Goal: Task Accomplishment & Management: Use online tool/utility

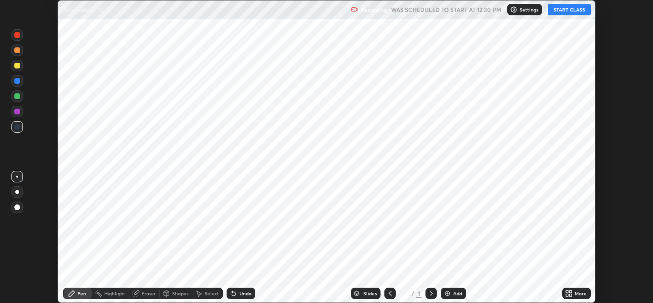
scroll to position [303, 653]
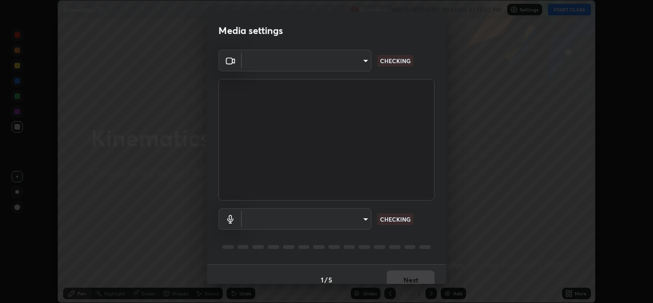
click at [359, 220] on body "Erase all Kinematics - 13 Recording WAS SCHEDULED TO START AT 12:30 PM Settings…" at bounding box center [326, 151] width 653 height 303
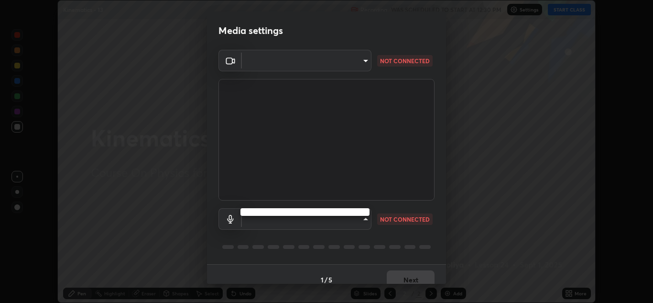
type input "b632b45ffd38abdd59198549972216b0b56846c9a96ca02d214ec0deae62491c"
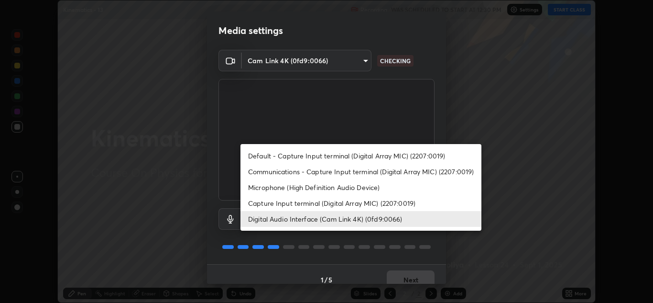
click at [327, 203] on li "Capture Input terminal (Digital Array MIC) (2207:0019)" at bounding box center [360, 203] width 241 height 16
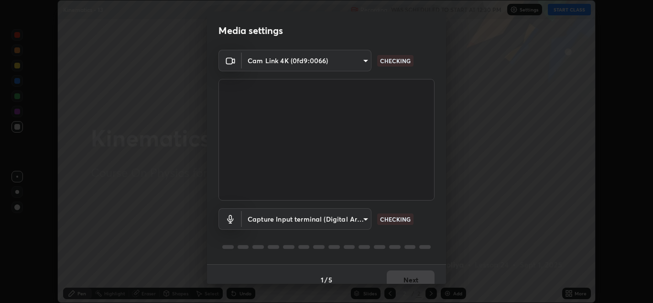
click at [352, 221] on body "Erase all Kinematics - 13 Recording WAS SCHEDULED TO START AT 12:30 PM Settings…" at bounding box center [326, 151] width 653 height 303
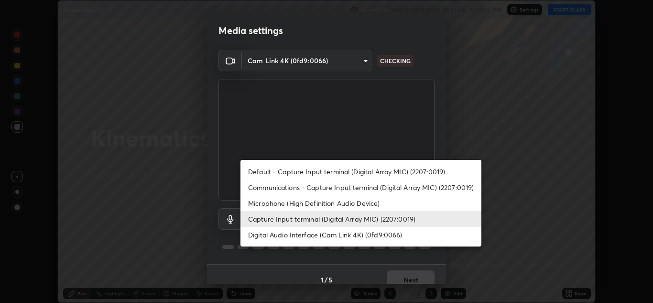
click at [350, 236] on li "Digital Audio Interface (Cam Link 4K) (0fd9:0066)" at bounding box center [360, 235] width 241 height 16
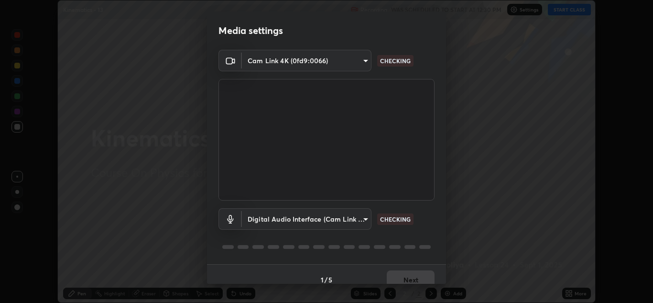
type input "8eef23949d3bcf5a8e29e5a8eec0467d103540f54069910b01a1a3b6507dceb2"
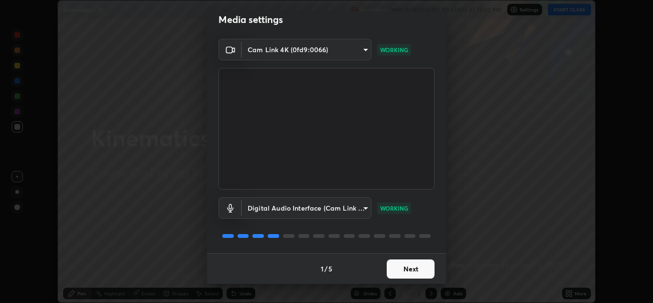
click at [409, 268] on button "Next" at bounding box center [411, 268] width 48 height 19
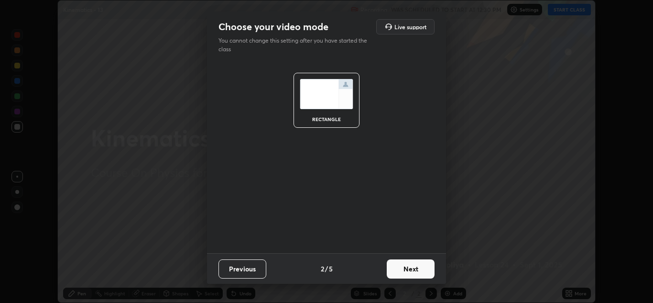
click at [412, 270] on button "Next" at bounding box center [411, 268] width 48 height 19
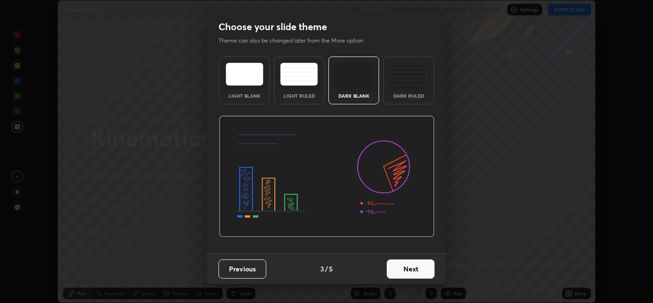
click at [422, 272] on button "Next" at bounding box center [411, 268] width 48 height 19
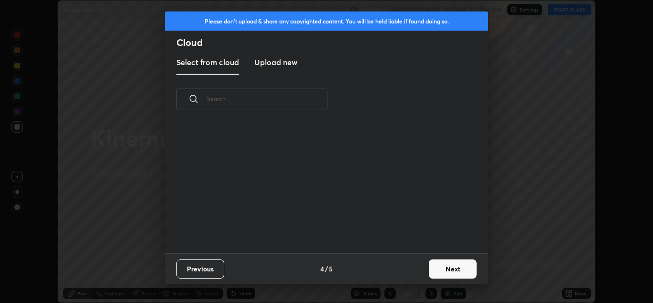
click at [436, 270] on button "Next" at bounding box center [453, 268] width 48 height 19
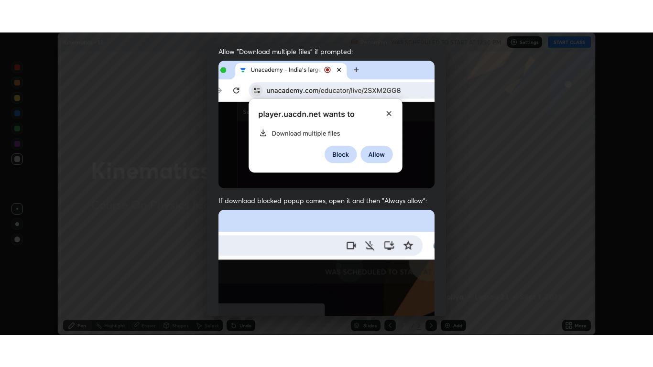
scroll to position [207, 0]
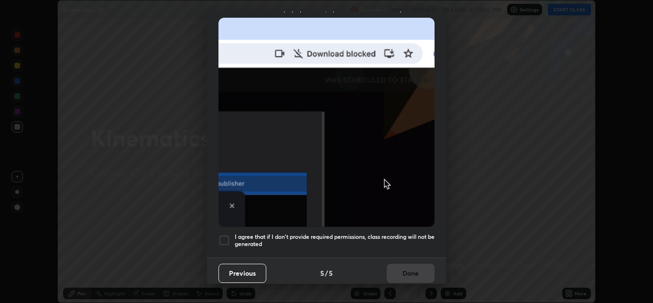
click at [402, 233] on h5 "I agree that if I don't provide required permissions, class recording will not …" at bounding box center [335, 240] width 200 height 15
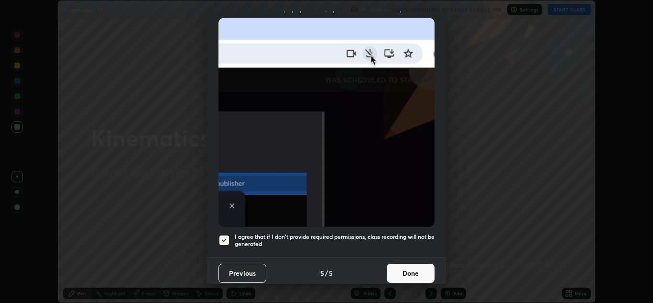
click at [412, 268] on button "Done" at bounding box center [411, 272] width 48 height 19
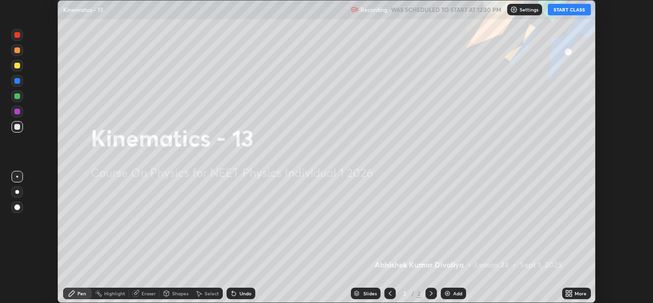
click at [567, 291] on icon at bounding box center [567, 291] width 2 height 2
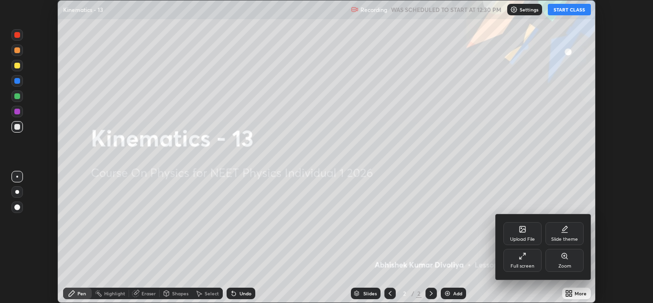
click at [524, 254] on icon at bounding box center [524, 254] width 2 height 2
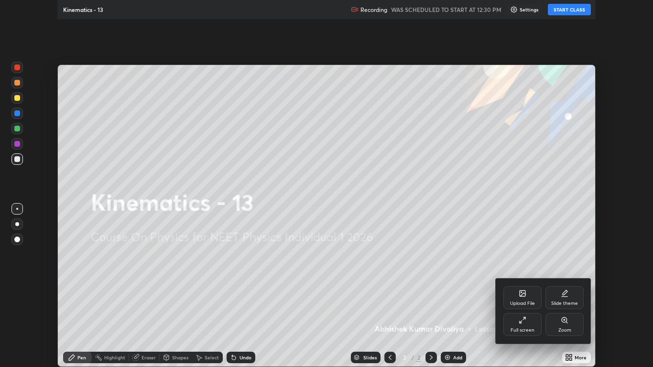
scroll to position [367, 653]
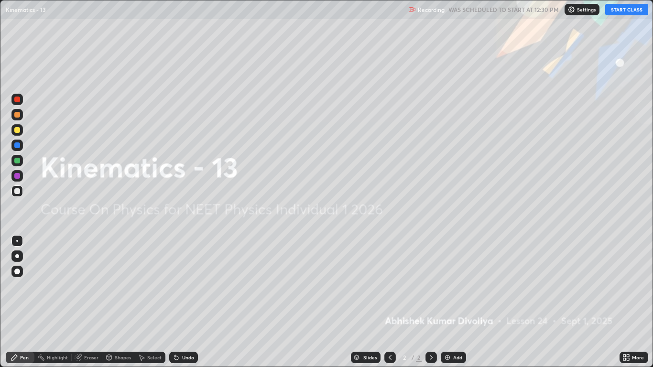
click at [628, 8] on button "START CLASS" at bounding box center [626, 9] width 43 height 11
click at [452, 302] on div "Add" at bounding box center [453, 357] width 25 height 11
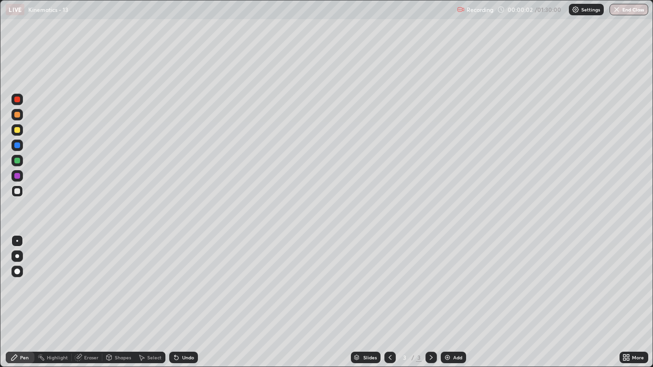
click at [18, 268] on div at bounding box center [16, 271] width 11 height 11
click at [17, 133] on div at bounding box center [16, 129] width 11 height 11
click at [126, 302] on div "Shapes" at bounding box center [123, 357] width 16 height 5
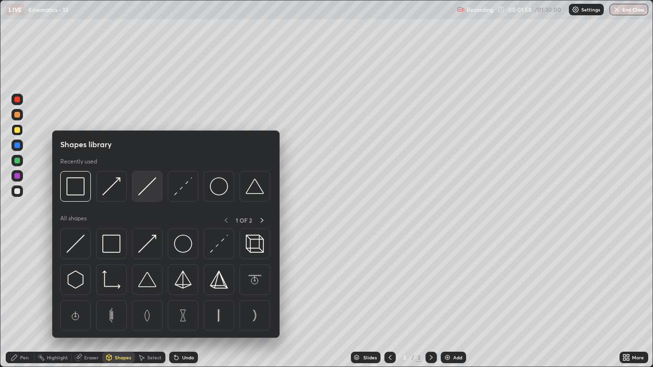
click at [145, 190] on img at bounding box center [147, 186] width 18 height 18
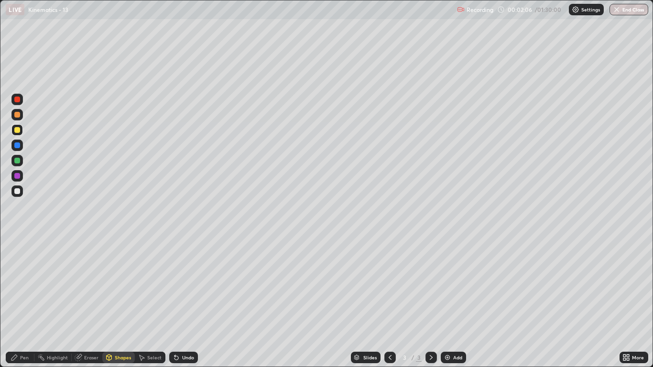
click at [17, 192] on div at bounding box center [17, 191] width 6 height 6
click at [22, 302] on div "Pen" at bounding box center [24, 357] width 9 height 5
click at [21, 164] on div at bounding box center [16, 160] width 11 height 11
click at [116, 302] on div "Shapes" at bounding box center [123, 357] width 16 height 5
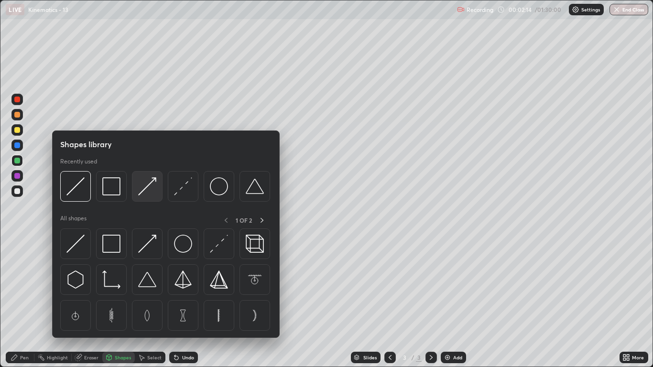
click at [142, 191] on img at bounding box center [147, 186] width 18 height 18
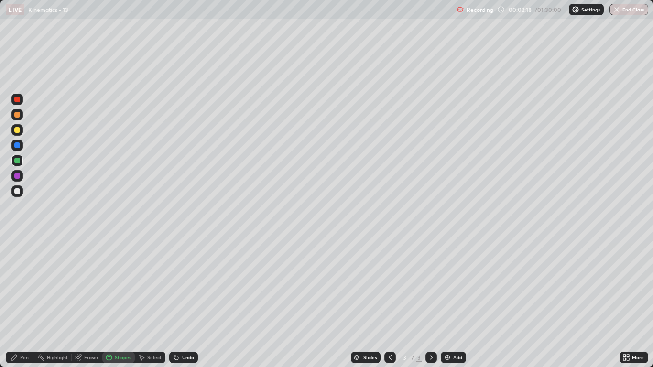
click at [28, 302] on div "Pen" at bounding box center [24, 357] width 9 height 5
click at [124, 302] on div "Shapes" at bounding box center [123, 357] width 16 height 5
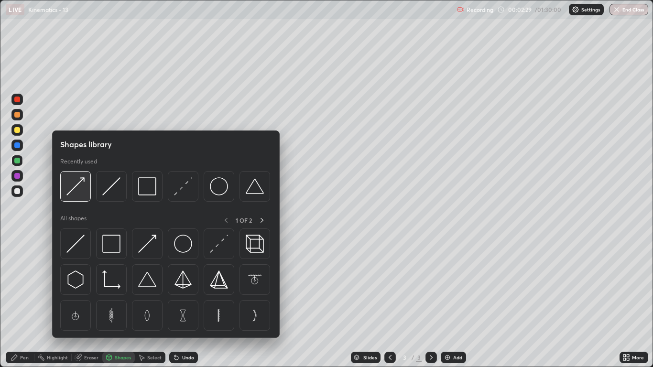
click at [82, 195] on img at bounding box center [75, 186] width 18 height 18
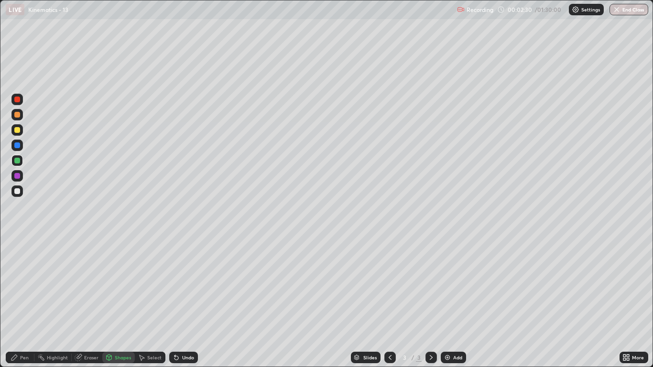
click at [17, 178] on div at bounding box center [17, 176] width 6 height 6
click at [23, 302] on div "Pen" at bounding box center [24, 357] width 9 height 5
click at [18, 194] on div at bounding box center [17, 191] width 6 height 6
click at [17, 117] on div at bounding box center [17, 115] width 6 height 6
click at [119, 302] on div "Shapes" at bounding box center [123, 357] width 16 height 5
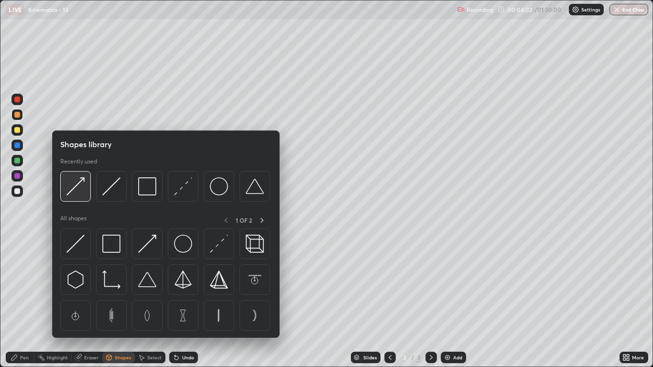
click at [81, 192] on img at bounding box center [75, 186] width 18 height 18
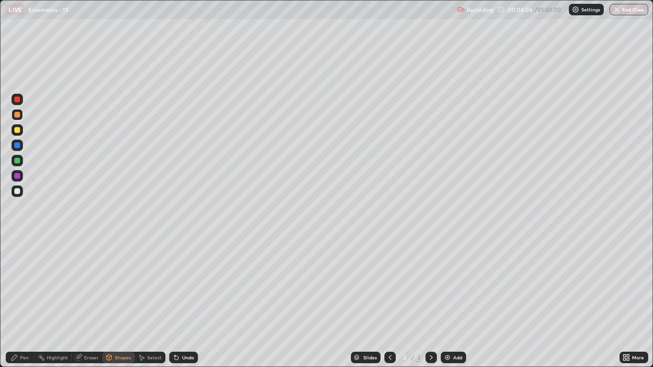
click at [26, 302] on div "Pen" at bounding box center [24, 357] width 9 height 5
click at [17, 130] on div at bounding box center [17, 130] width 6 height 6
click at [116, 302] on div "Shapes" at bounding box center [123, 357] width 16 height 5
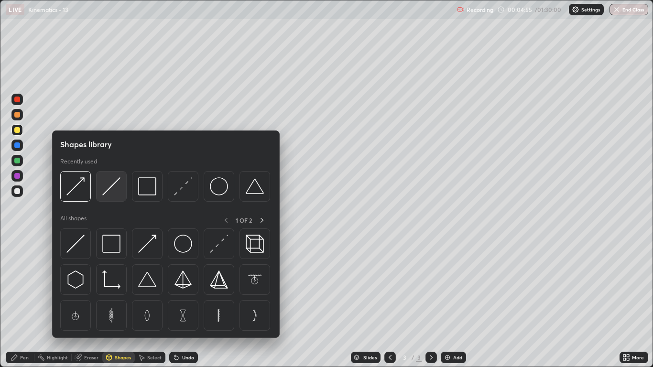
click at [112, 194] on img at bounding box center [111, 186] width 18 height 18
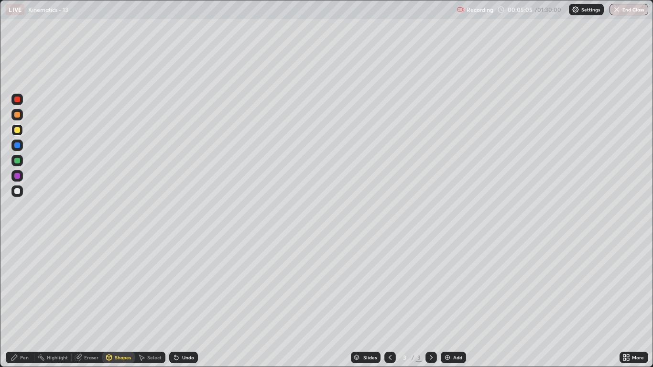
click at [21, 302] on div "Pen" at bounding box center [24, 357] width 9 height 5
click at [188, 302] on div "Undo" at bounding box center [188, 357] width 12 height 5
click at [186, 302] on div "Undo" at bounding box center [188, 357] width 12 height 5
click at [14, 160] on div at bounding box center [17, 161] width 6 height 6
click at [19, 193] on div at bounding box center [17, 191] width 6 height 6
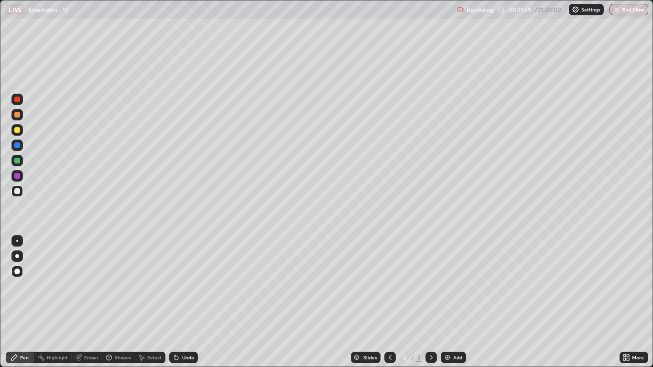
click at [452, 302] on div "Add" at bounding box center [453, 357] width 25 height 11
click at [19, 131] on div at bounding box center [17, 130] width 6 height 6
click at [16, 115] on div at bounding box center [17, 115] width 6 height 6
click at [15, 163] on div at bounding box center [17, 161] width 6 height 6
click at [188, 302] on div "Undo" at bounding box center [183, 357] width 29 height 11
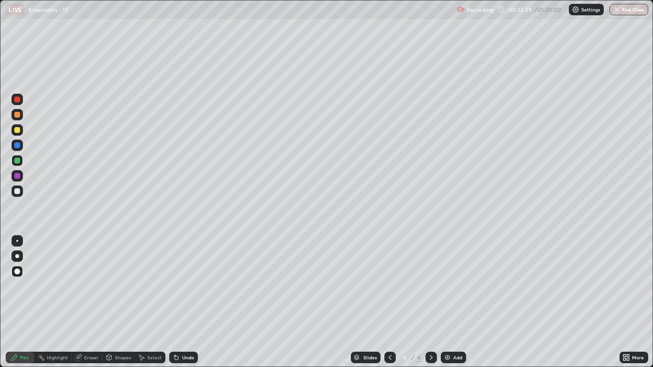
click at [20, 191] on div at bounding box center [17, 191] width 6 height 6
click at [17, 118] on div at bounding box center [16, 114] width 11 height 11
click at [18, 191] on div at bounding box center [17, 191] width 6 height 6
click at [15, 132] on div at bounding box center [17, 130] width 6 height 6
click at [21, 162] on div at bounding box center [16, 160] width 11 height 11
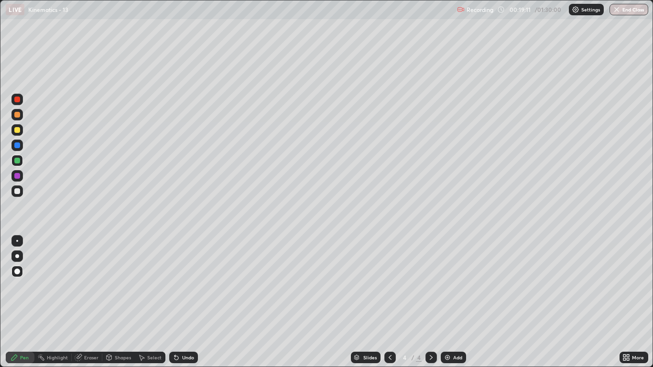
click at [18, 144] on div at bounding box center [17, 145] width 6 height 6
click at [16, 193] on div at bounding box center [17, 191] width 6 height 6
click at [446, 302] on img at bounding box center [448, 358] width 8 height 8
click at [120, 302] on div "Shapes" at bounding box center [123, 357] width 16 height 5
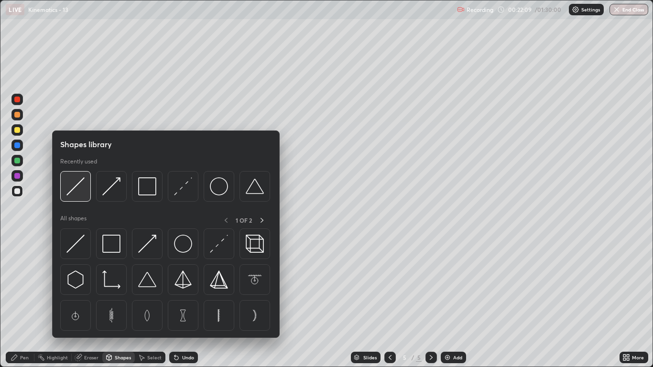
click at [83, 192] on img at bounding box center [75, 186] width 18 height 18
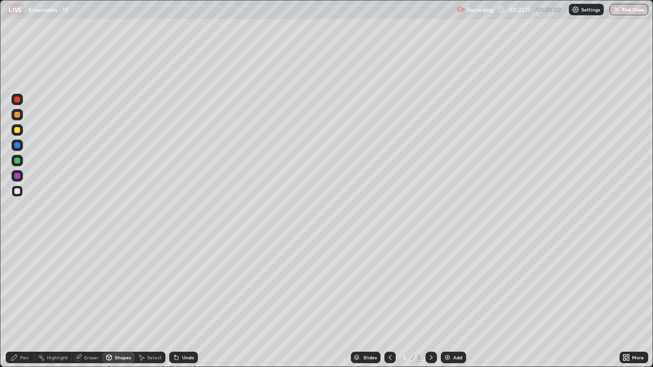
click at [17, 114] on div at bounding box center [17, 115] width 6 height 6
click at [25, 302] on div "Pen" at bounding box center [20, 357] width 29 height 11
click at [18, 194] on div at bounding box center [17, 191] width 6 height 6
click at [17, 178] on div at bounding box center [17, 176] width 6 height 6
click at [119, 302] on div "Shapes" at bounding box center [123, 357] width 16 height 5
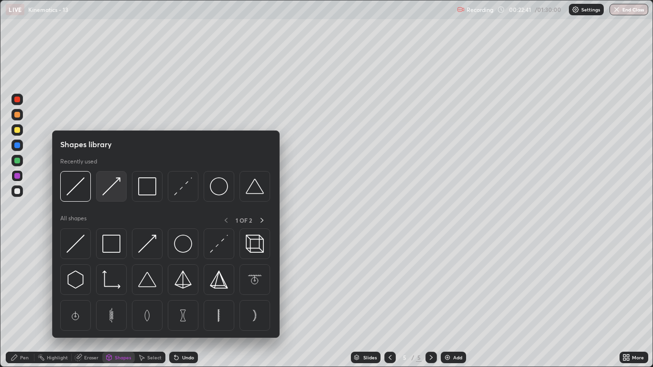
click at [109, 193] on img at bounding box center [111, 186] width 18 height 18
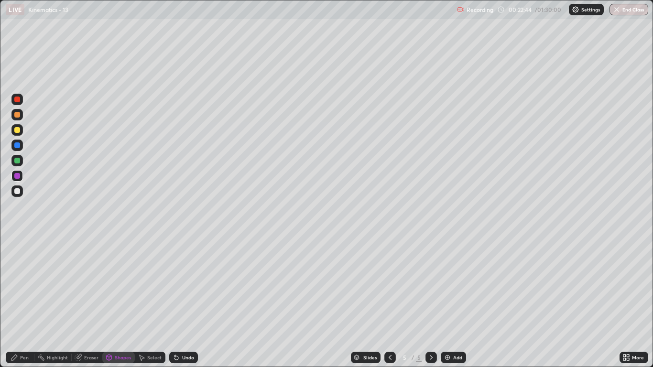
click at [25, 302] on div "Pen" at bounding box center [20, 357] width 29 height 11
click at [17, 162] on div at bounding box center [17, 161] width 6 height 6
click at [452, 302] on div "Add" at bounding box center [453, 357] width 25 height 11
click at [19, 131] on div at bounding box center [17, 130] width 6 height 6
click at [116, 302] on div "Shapes" at bounding box center [123, 357] width 16 height 5
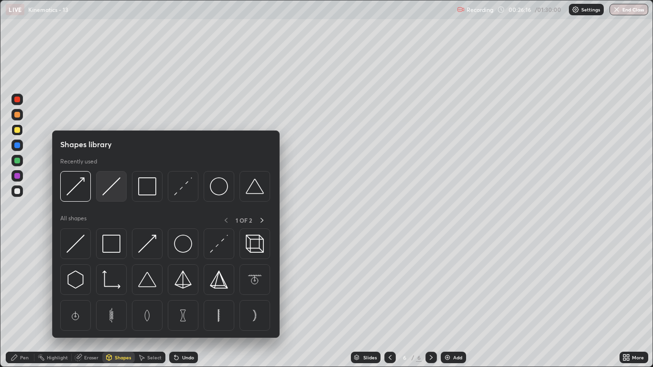
click at [108, 196] on div at bounding box center [111, 186] width 31 height 31
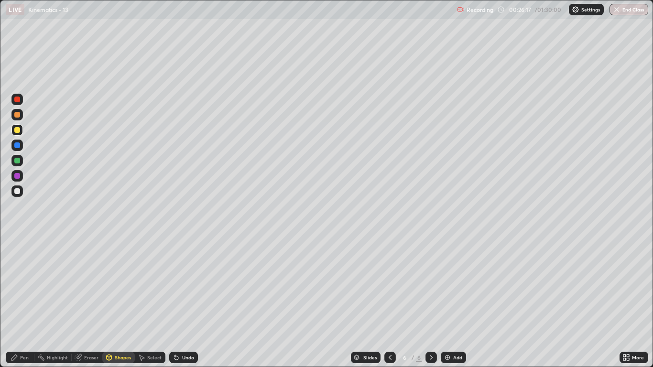
click at [18, 194] on div at bounding box center [17, 191] width 6 height 6
click at [17, 131] on div at bounding box center [17, 130] width 6 height 6
click at [24, 302] on div "Pen" at bounding box center [20, 357] width 29 height 11
click at [18, 161] on div at bounding box center [17, 161] width 6 height 6
click at [18, 191] on div at bounding box center [17, 191] width 6 height 6
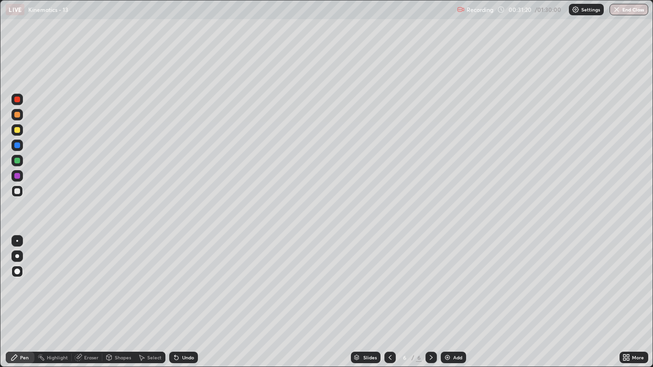
click at [94, 302] on div "Eraser" at bounding box center [91, 357] width 14 height 5
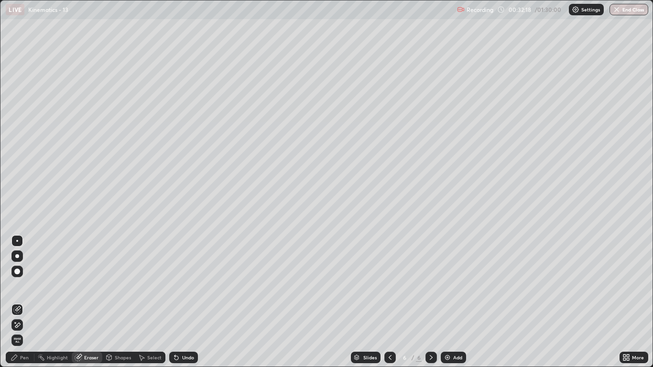
click at [447, 302] on img at bounding box center [448, 358] width 8 height 8
click at [26, 302] on div "Pen" at bounding box center [20, 357] width 29 height 11
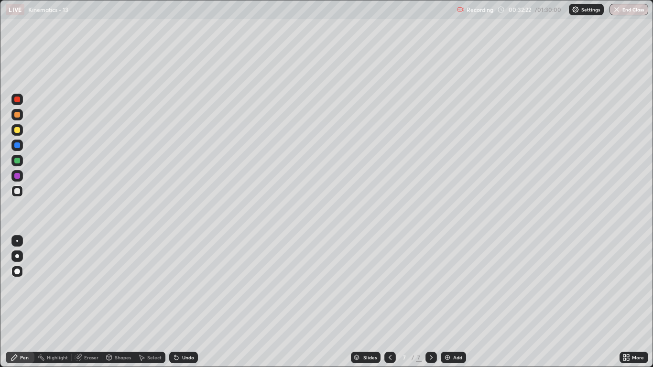
click at [17, 131] on div at bounding box center [17, 130] width 6 height 6
click at [17, 113] on div at bounding box center [17, 115] width 6 height 6
click at [17, 193] on div at bounding box center [17, 191] width 6 height 6
click at [96, 302] on div "Eraser" at bounding box center [91, 357] width 14 height 5
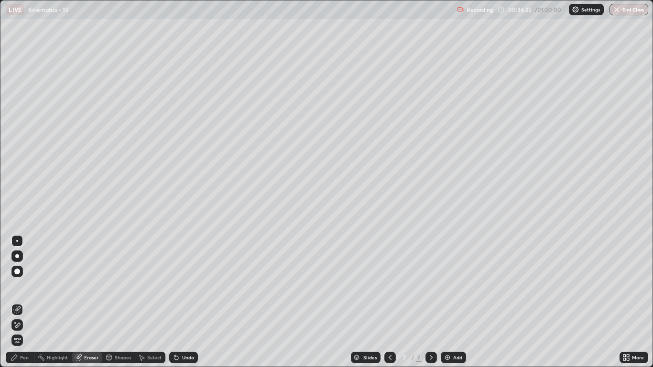
click at [19, 302] on div "Pen" at bounding box center [20, 357] width 29 height 11
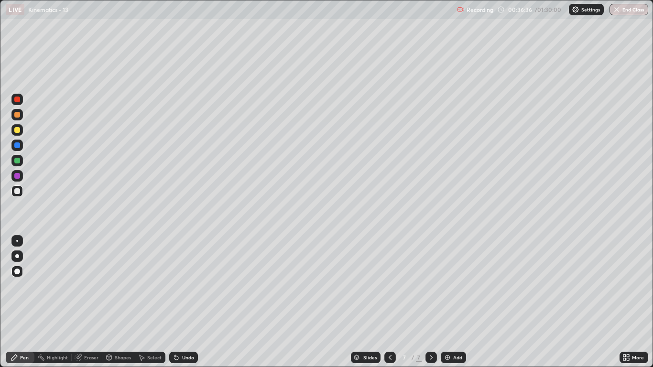
click at [17, 164] on div at bounding box center [16, 160] width 11 height 11
click at [15, 188] on div at bounding box center [17, 191] width 6 height 6
click at [16, 103] on div at bounding box center [16, 99] width 11 height 11
click at [18, 192] on div at bounding box center [17, 191] width 6 height 6
click at [450, 302] on img at bounding box center [448, 358] width 8 height 8
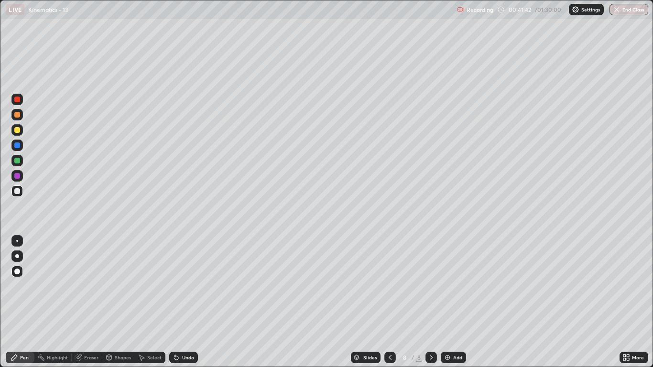
click at [18, 130] on div at bounding box center [17, 130] width 6 height 6
click at [18, 162] on div at bounding box center [17, 161] width 6 height 6
click at [17, 196] on div at bounding box center [16, 190] width 11 height 11
click at [390, 302] on icon at bounding box center [390, 358] width 8 height 8
click at [432, 302] on icon at bounding box center [431, 358] width 8 height 8
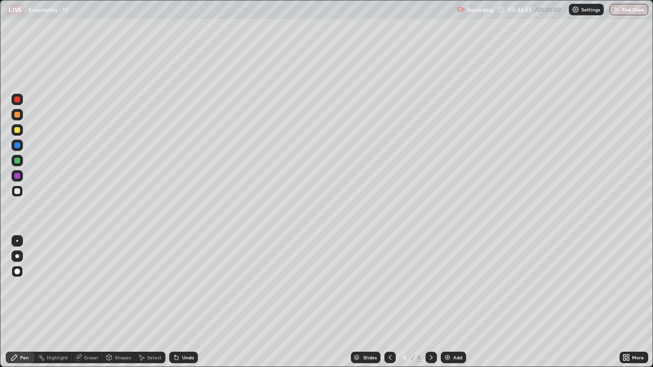
click at [16, 134] on div at bounding box center [16, 129] width 11 height 11
click at [186, 302] on div "Undo" at bounding box center [188, 357] width 12 height 5
click at [446, 302] on img at bounding box center [448, 358] width 8 height 8
click at [19, 115] on div at bounding box center [17, 115] width 6 height 6
click at [20, 131] on div at bounding box center [17, 130] width 6 height 6
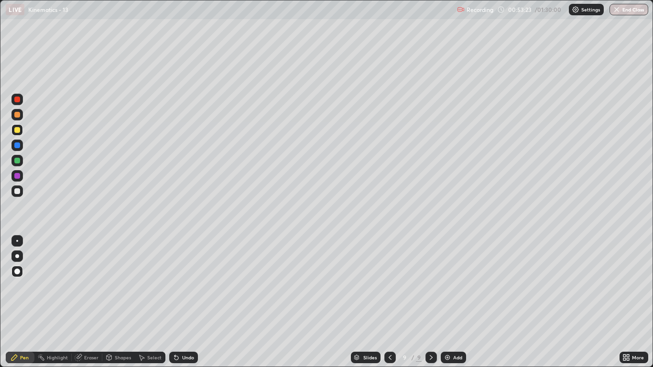
click at [124, 302] on div "Shapes" at bounding box center [118, 357] width 33 height 11
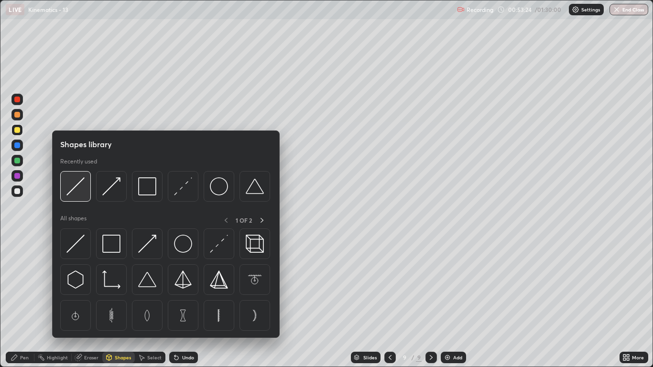
click at [83, 194] on img at bounding box center [75, 186] width 18 height 18
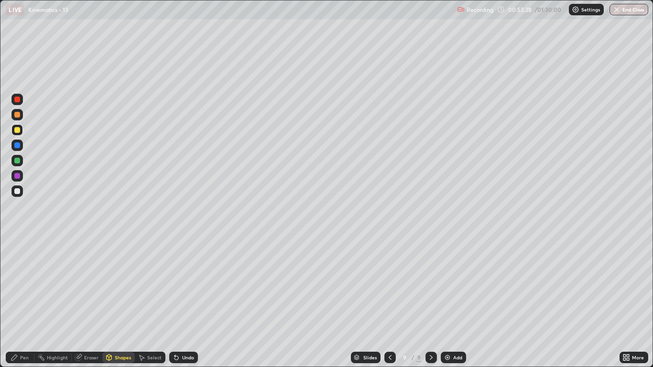
click at [189, 302] on div "Undo" at bounding box center [188, 357] width 12 height 5
click at [186, 302] on div "Undo" at bounding box center [188, 357] width 12 height 5
click at [14, 190] on div at bounding box center [17, 191] width 6 height 6
click at [20, 302] on div "Pen" at bounding box center [24, 357] width 9 height 5
click at [186, 302] on div "Undo" at bounding box center [188, 357] width 12 height 5
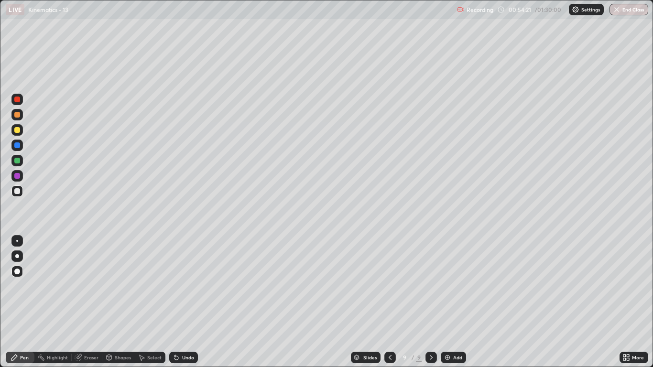
click at [123, 302] on div "Shapes" at bounding box center [123, 357] width 16 height 5
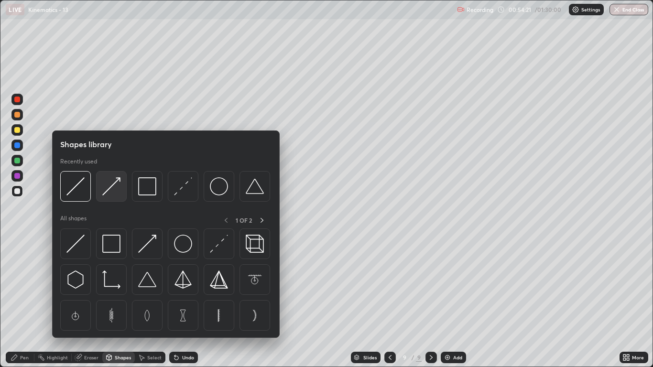
click at [114, 191] on img at bounding box center [111, 186] width 18 height 18
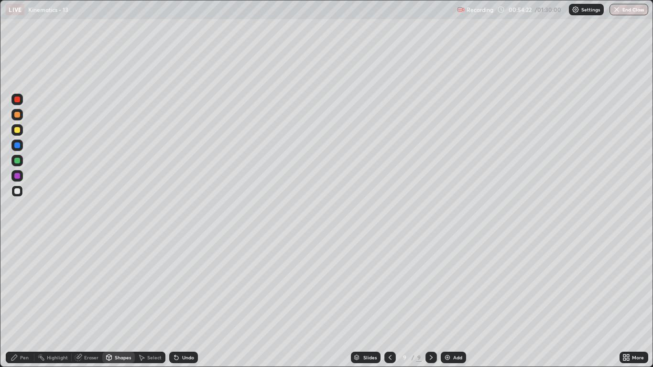
click at [22, 165] on div at bounding box center [16, 160] width 11 height 11
click at [120, 302] on div "Shapes" at bounding box center [123, 357] width 16 height 5
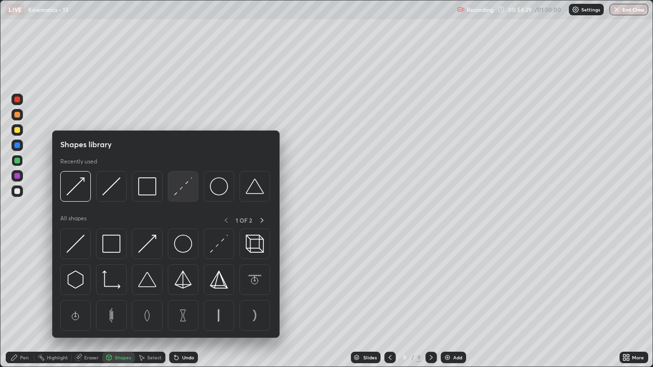
click at [180, 193] on img at bounding box center [183, 186] width 18 height 18
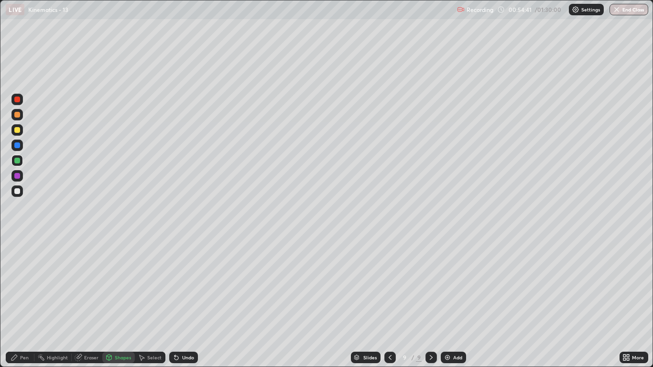
click at [25, 302] on div "Pen" at bounding box center [24, 357] width 9 height 5
click at [17, 146] on div at bounding box center [17, 145] width 6 height 6
click at [123, 302] on div "Shapes" at bounding box center [123, 357] width 16 height 5
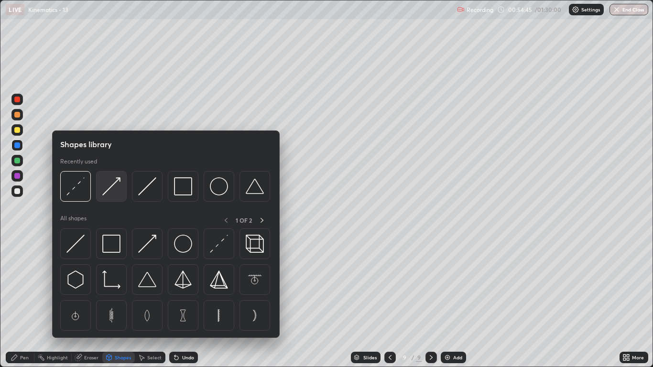
click at [111, 191] on img at bounding box center [111, 186] width 18 height 18
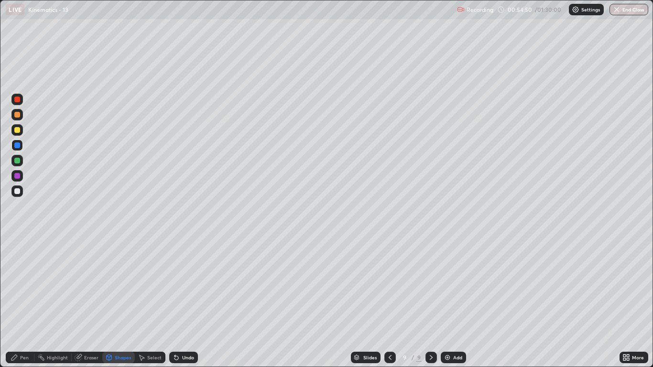
click at [27, 302] on div "Pen" at bounding box center [24, 357] width 9 height 5
click at [19, 115] on div at bounding box center [17, 115] width 6 height 6
click at [119, 302] on div "Shapes" at bounding box center [123, 357] width 16 height 5
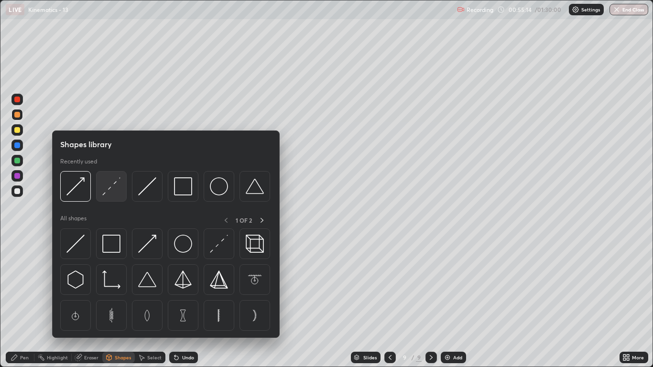
click at [109, 189] on img at bounding box center [111, 186] width 18 height 18
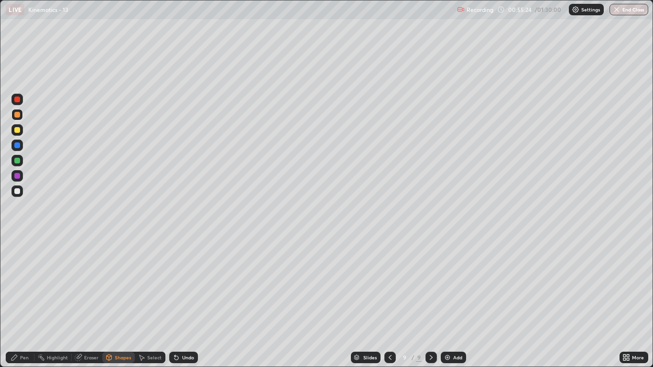
click at [187, 302] on div "Undo" at bounding box center [188, 357] width 12 height 5
click at [26, 302] on div "Pen" at bounding box center [20, 357] width 29 height 11
click at [19, 131] on div at bounding box center [17, 130] width 6 height 6
click at [16, 160] on div at bounding box center [17, 161] width 6 height 6
click at [189, 302] on div "Undo" at bounding box center [188, 357] width 12 height 5
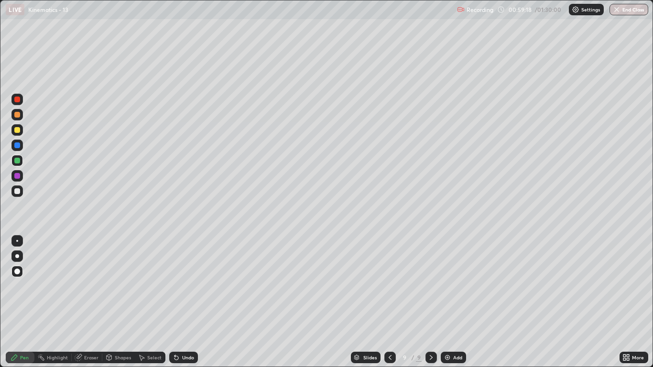
click at [91, 302] on div "Eraser" at bounding box center [91, 357] width 14 height 5
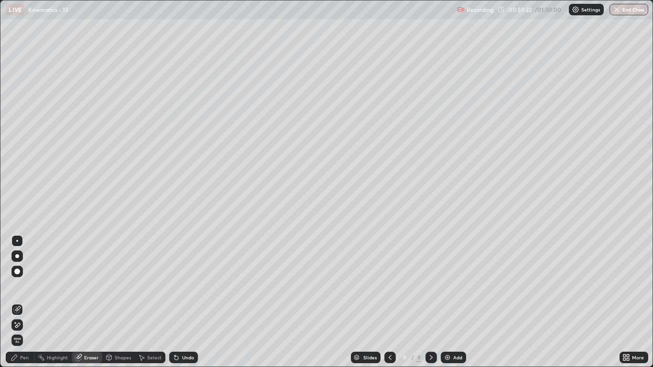
click at [24, 302] on div "Pen" at bounding box center [24, 357] width 9 height 5
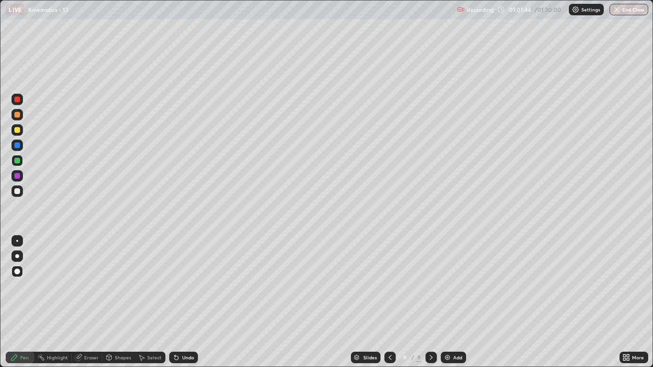
click at [448, 302] on img at bounding box center [448, 358] width 8 height 8
click at [18, 130] on div at bounding box center [17, 130] width 6 height 6
click at [123, 302] on div "Shapes" at bounding box center [123, 357] width 16 height 5
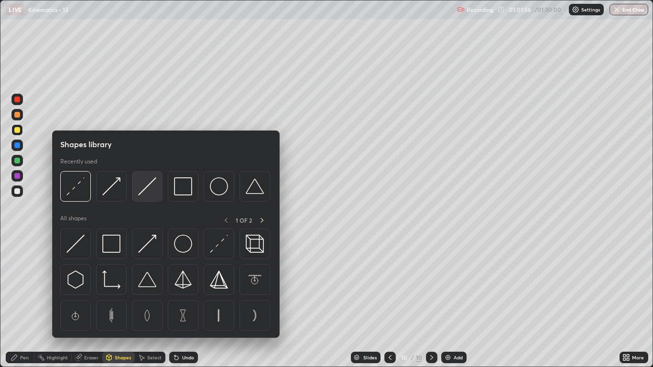
click at [144, 192] on img at bounding box center [147, 186] width 18 height 18
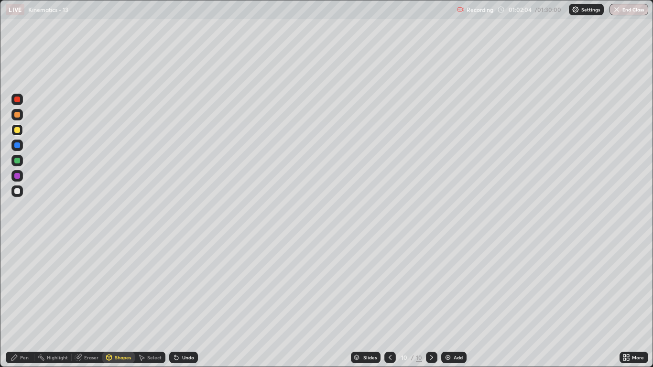
click at [18, 196] on div at bounding box center [16, 190] width 11 height 11
click at [30, 302] on div "Pen" at bounding box center [20, 357] width 29 height 11
click at [119, 302] on div "Shapes" at bounding box center [123, 357] width 16 height 5
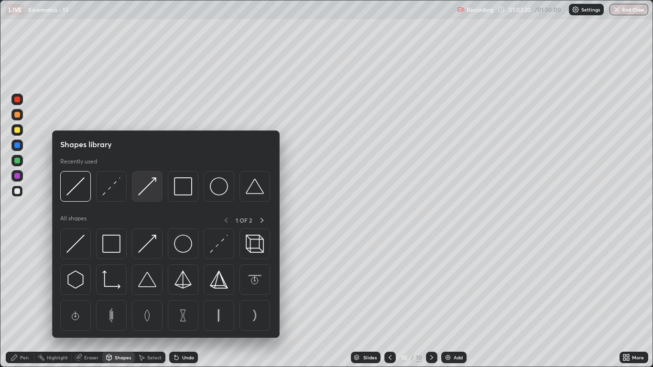
click at [145, 192] on img at bounding box center [147, 186] width 18 height 18
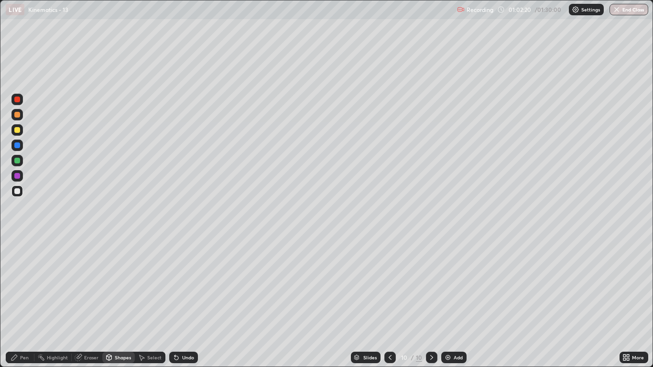
click at [19, 163] on div at bounding box center [17, 161] width 6 height 6
click at [26, 302] on div "Pen" at bounding box center [24, 357] width 9 height 5
click at [18, 113] on div at bounding box center [17, 115] width 6 height 6
click at [18, 192] on div at bounding box center [17, 191] width 6 height 6
click at [445, 302] on img at bounding box center [448, 358] width 8 height 8
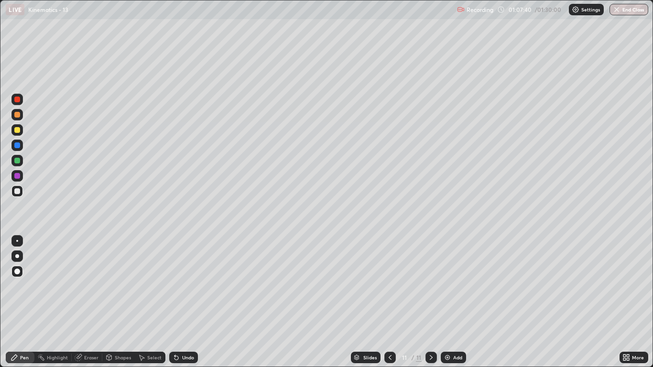
click at [18, 129] on div at bounding box center [17, 130] width 6 height 6
click at [18, 116] on div at bounding box center [17, 115] width 6 height 6
click at [120, 302] on div "Shapes" at bounding box center [123, 357] width 16 height 5
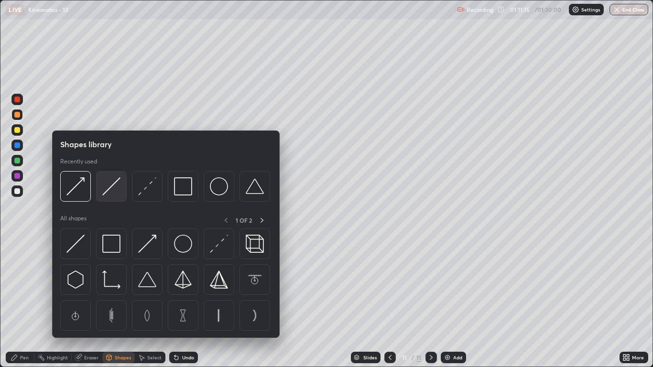
click at [115, 192] on img at bounding box center [111, 186] width 18 height 18
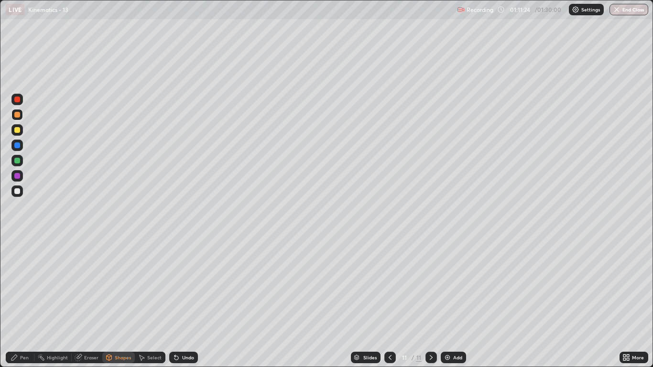
click at [21, 196] on div at bounding box center [16, 190] width 11 height 11
click at [26, 302] on div "Pen" at bounding box center [24, 357] width 9 height 5
click at [17, 162] on div at bounding box center [17, 161] width 6 height 6
click at [20, 130] on div at bounding box center [17, 130] width 6 height 6
click at [450, 302] on img at bounding box center [448, 358] width 8 height 8
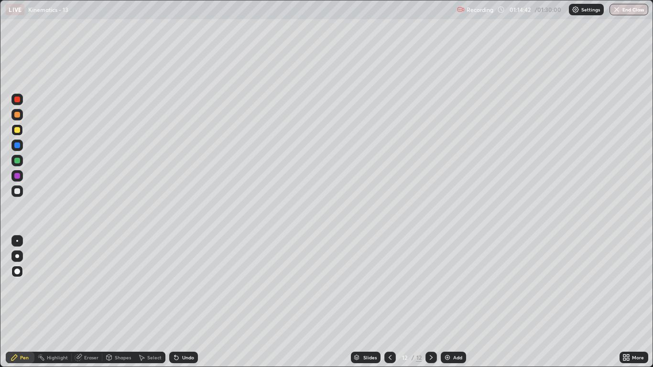
click at [123, 302] on div "Shapes" at bounding box center [118, 357] width 33 height 11
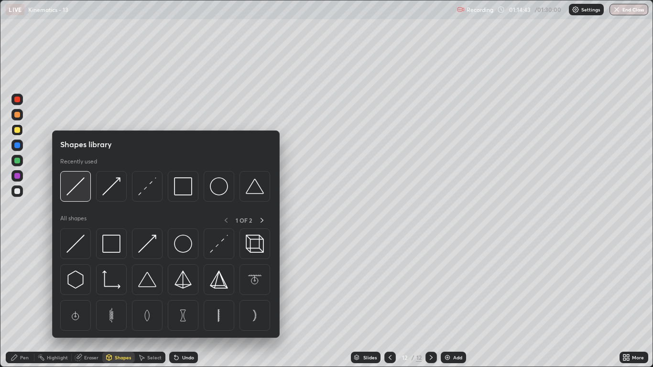
click at [81, 193] on img at bounding box center [75, 186] width 18 height 18
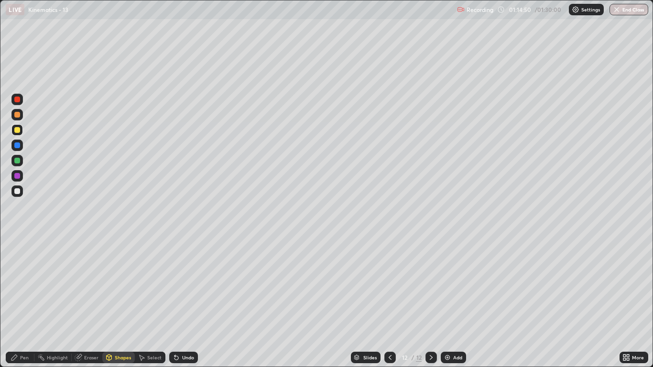
click at [25, 302] on div "Pen" at bounding box center [24, 357] width 9 height 5
click at [18, 164] on div at bounding box center [16, 160] width 11 height 11
click at [120, 302] on div "Shapes" at bounding box center [123, 357] width 16 height 5
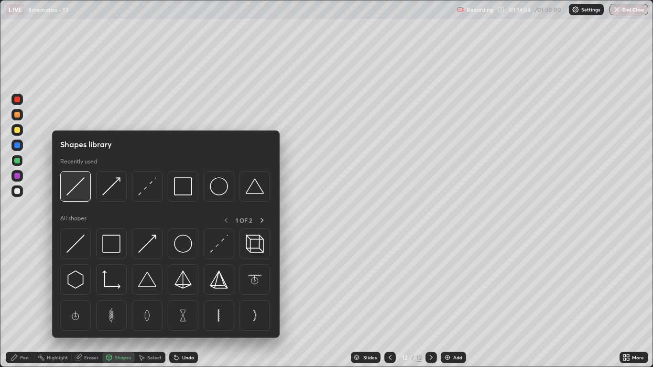
click at [82, 195] on img at bounding box center [75, 186] width 18 height 18
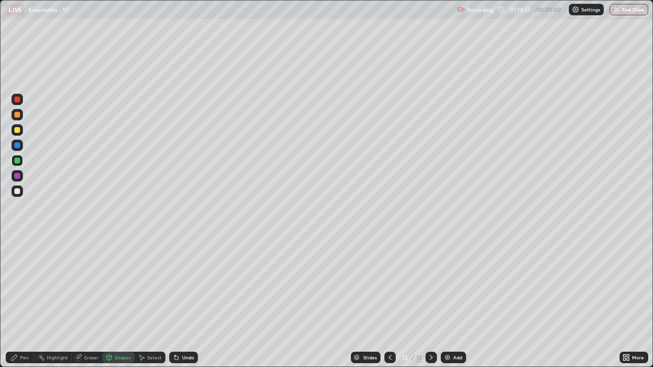
click at [22, 302] on div "Pen" at bounding box center [20, 357] width 29 height 11
click at [124, 302] on div "Shapes" at bounding box center [123, 357] width 16 height 5
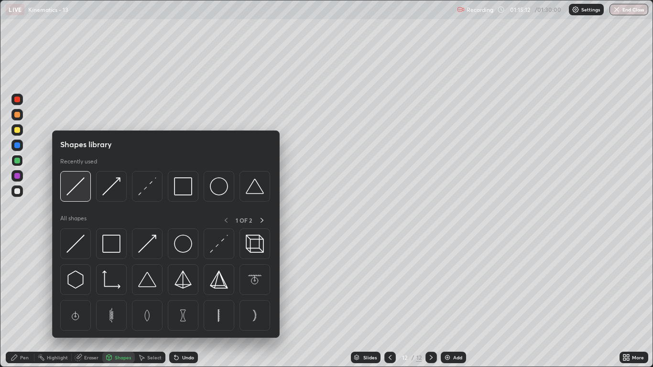
click at [83, 193] on img at bounding box center [75, 186] width 18 height 18
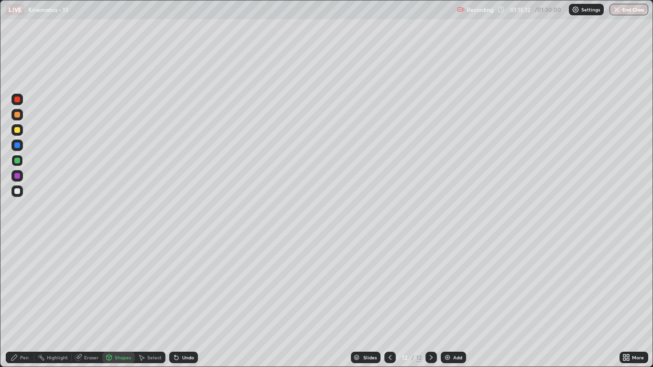
click at [21, 146] on div at bounding box center [16, 145] width 11 height 11
click at [28, 302] on div "Pen" at bounding box center [24, 357] width 9 height 5
click at [18, 191] on div at bounding box center [17, 191] width 6 height 6
click at [447, 302] on img at bounding box center [448, 358] width 8 height 8
click at [21, 131] on div at bounding box center [16, 129] width 11 height 11
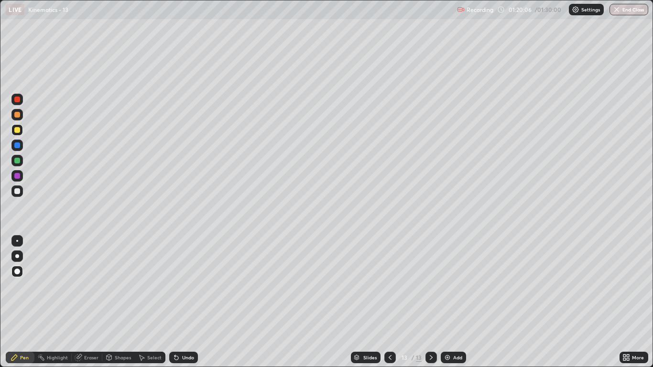
click at [19, 163] on div at bounding box center [17, 161] width 6 height 6
click at [16, 195] on div at bounding box center [16, 190] width 11 height 11
click at [18, 130] on div at bounding box center [17, 130] width 6 height 6
click at [16, 119] on div at bounding box center [16, 114] width 11 height 11
click at [637, 10] on button "End Class" at bounding box center [629, 9] width 38 height 11
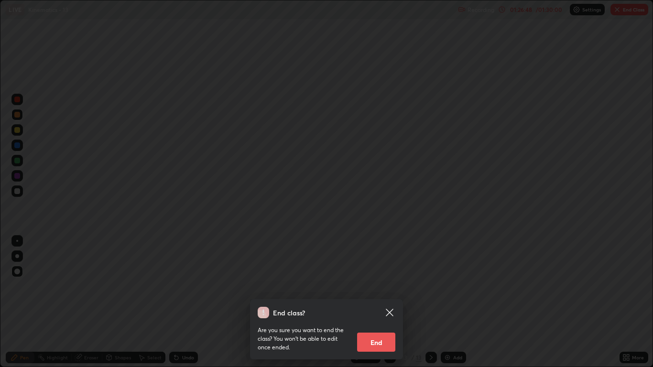
click at [390, 302] on button "End" at bounding box center [376, 342] width 38 height 19
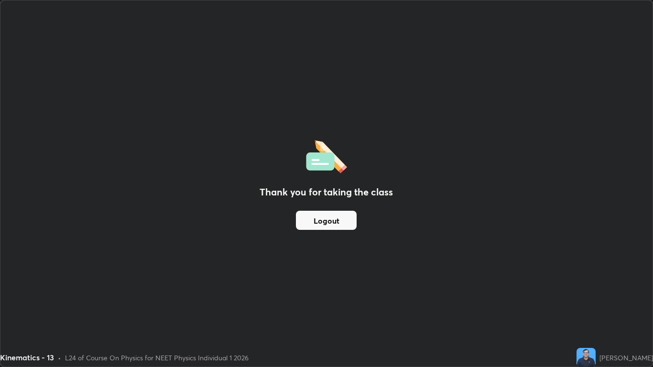
click at [333, 220] on button "Logout" at bounding box center [326, 220] width 61 height 19
